Goal: Check status: Check status

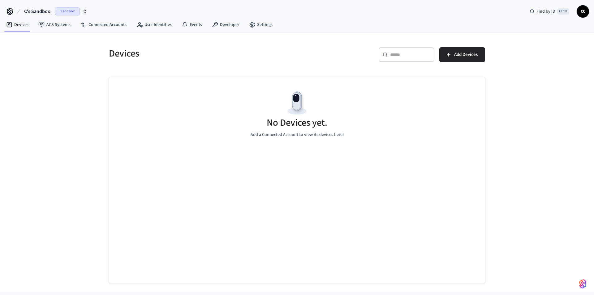
click at [70, 14] on span "Sandbox" at bounding box center [67, 11] width 25 height 8
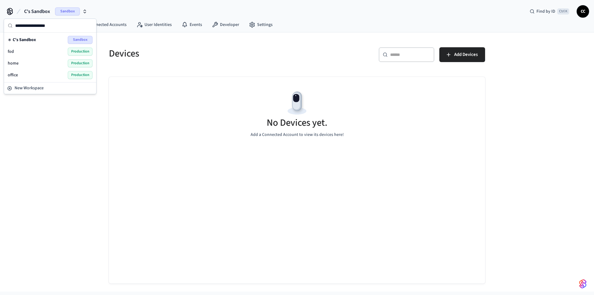
click at [30, 51] on div "fod Production" at bounding box center [50, 52] width 85 height 8
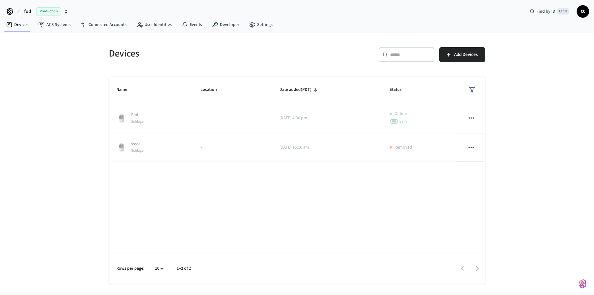
click at [294, 57] on div "​ ​ Add Devices" at bounding box center [389, 53] width 192 height 27
click at [52, 11] on span "Production" at bounding box center [48, 11] width 25 height 8
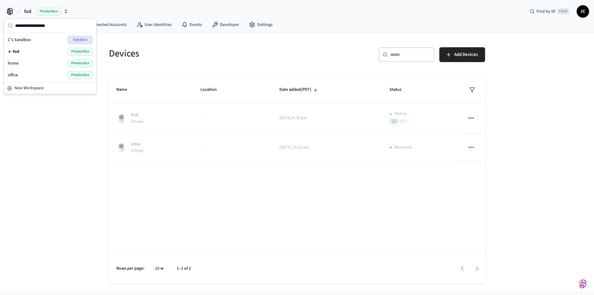
click at [22, 61] on div "home Production" at bounding box center [50, 63] width 85 height 8
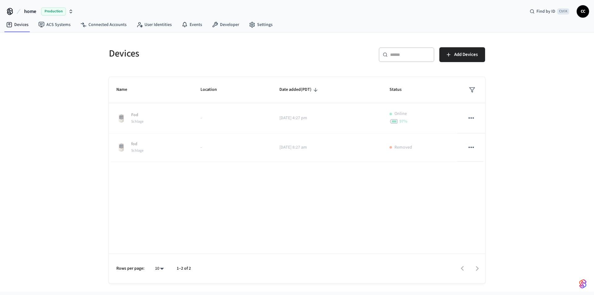
click at [47, 13] on span "Production" at bounding box center [53, 11] width 25 height 8
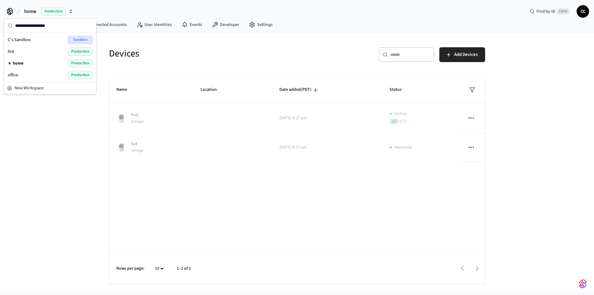
click at [33, 73] on div "office Production" at bounding box center [50, 75] width 85 height 8
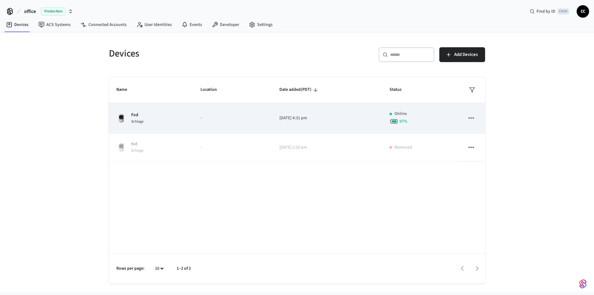
click at [351, 116] on p "[DATE] 4:31 pm" at bounding box center [327, 118] width 96 height 6
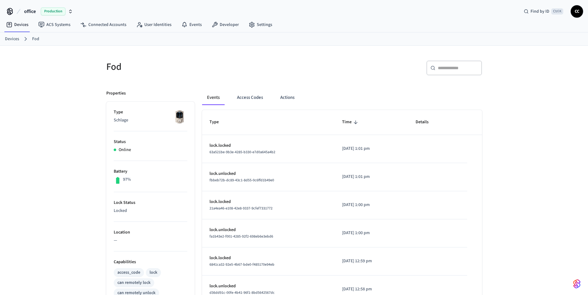
click at [64, 168] on div "Fod ​ ​ Properties Type Schlage Status Online Battery 97% Lock Status Locked Lo…" at bounding box center [294, 252] width 588 height 413
